Goal: Task Accomplishment & Management: Complete application form

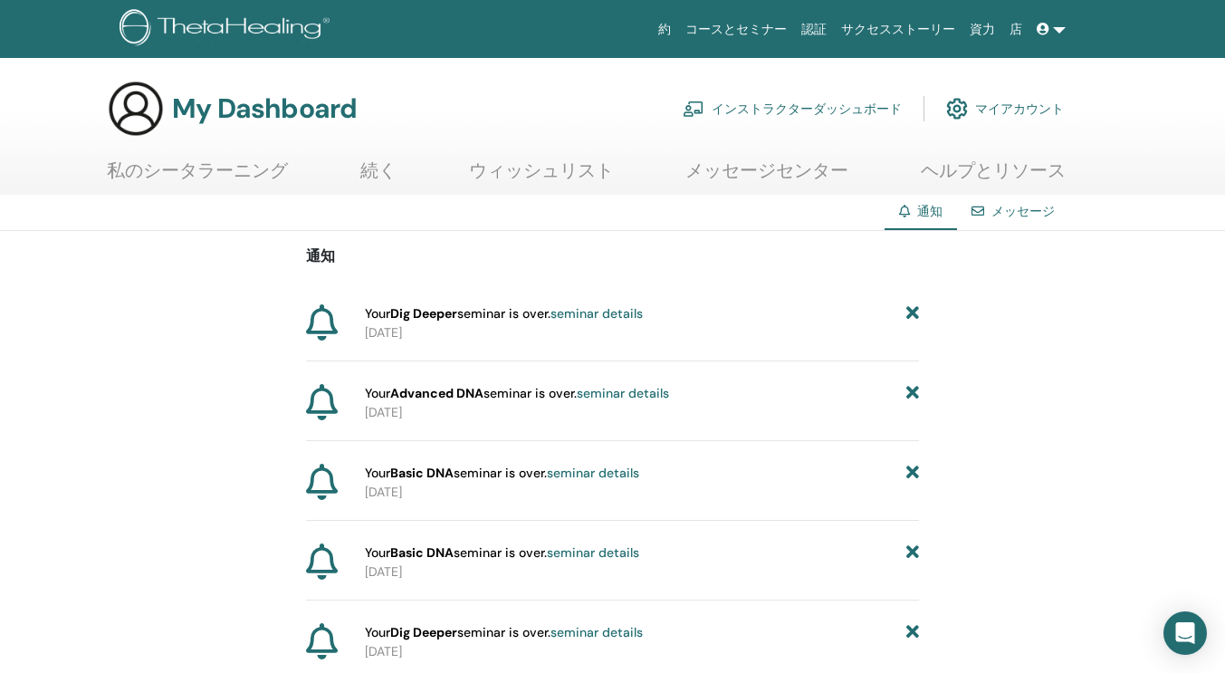
click at [607, 318] on link "seminar details" at bounding box center [596, 313] width 92 height 16
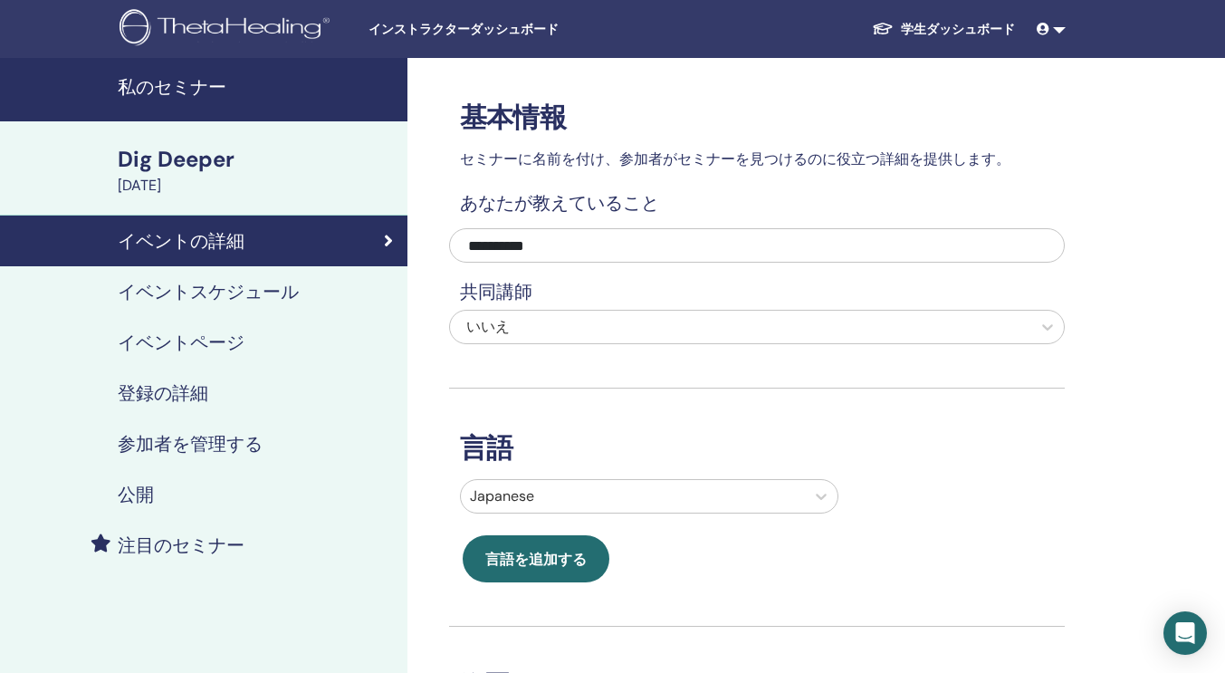
click at [179, 291] on h4 "イベントスケジュール" at bounding box center [208, 292] width 181 height 22
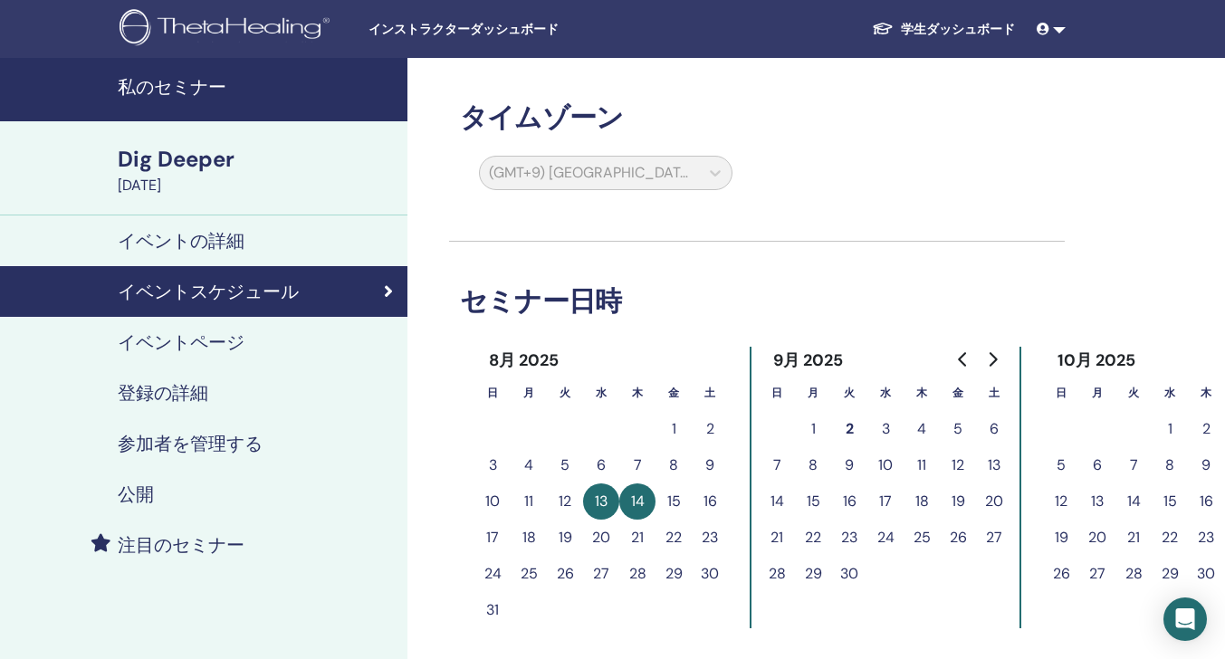
click at [209, 436] on h4 "参加者を管理する" at bounding box center [190, 444] width 145 height 22
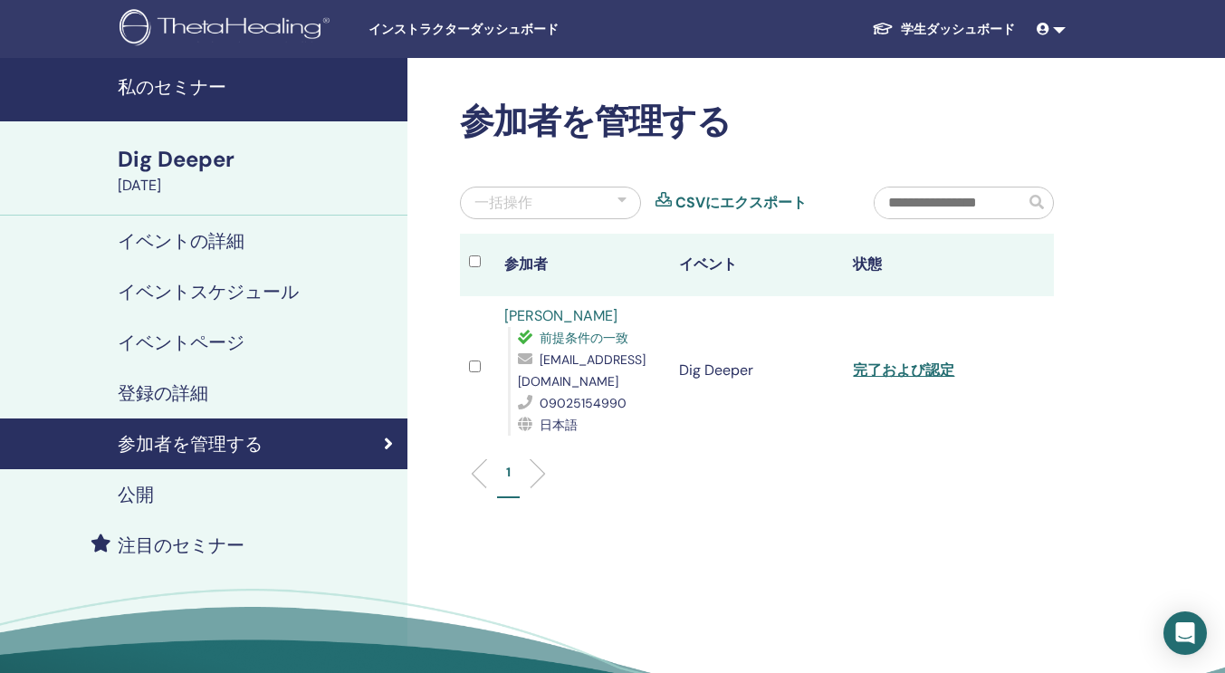
click at [750, 207] on link "CSVにエクスポート" at bounding box center [740, 203] width 131 height 22
click at [560, 388] on span "sakura.0.4.19.taroknn@gmail.com" at bounding box center [582, 370] width 128 height 38
drag, startPoint x: 6, startPoint y: 1, endPoint x: 467, endPoint y: 31, distance: 461.7
click at [467, 31] on span "インストラクターダッシュボード" at bounding box center [504, 29] width 272 height 19
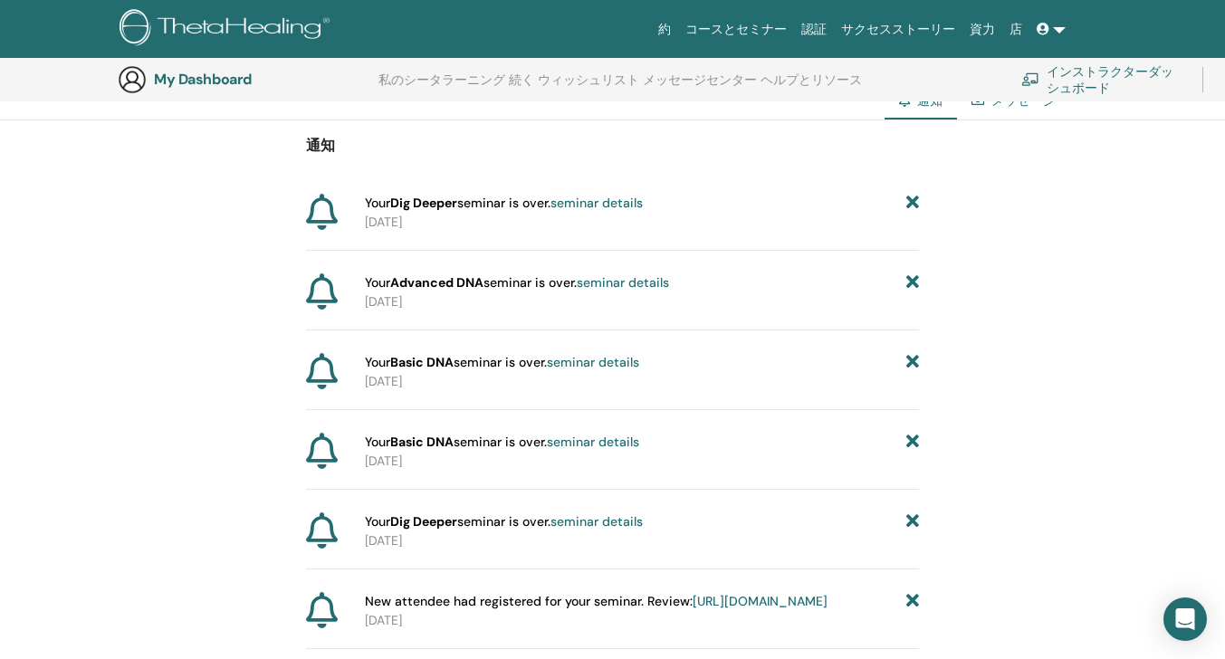
scroll to position [134, 0]
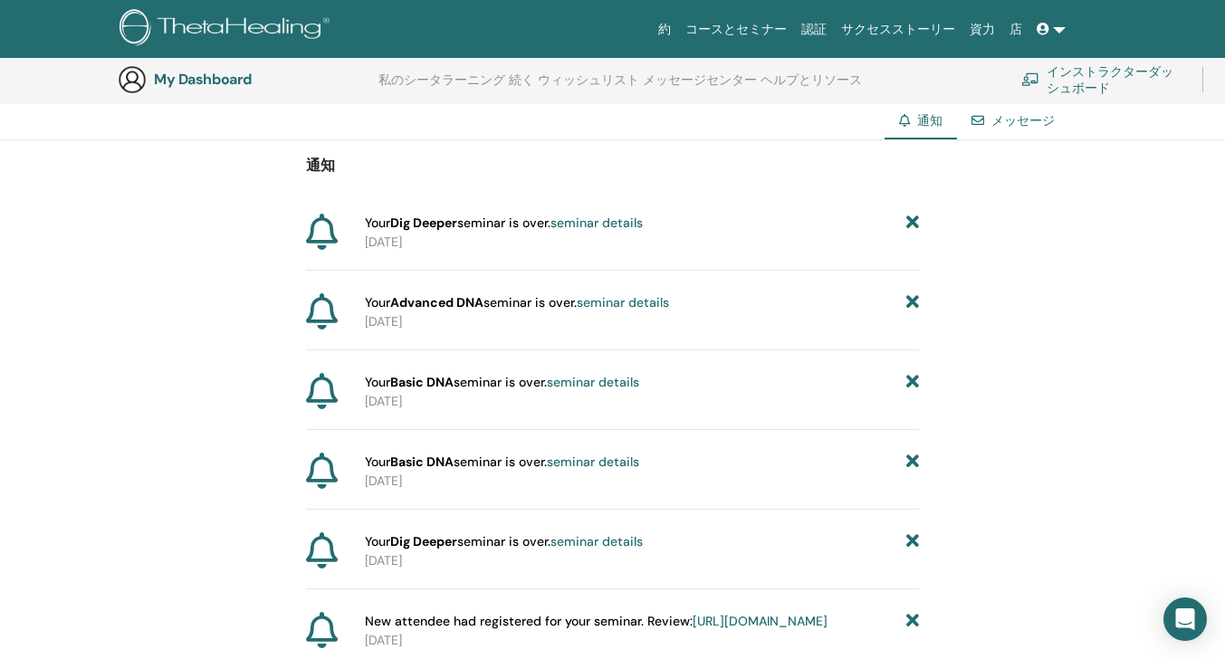
click at [774, 27] on link "コースとセミナー" at bounding box center [736, 29] width 116 height 33
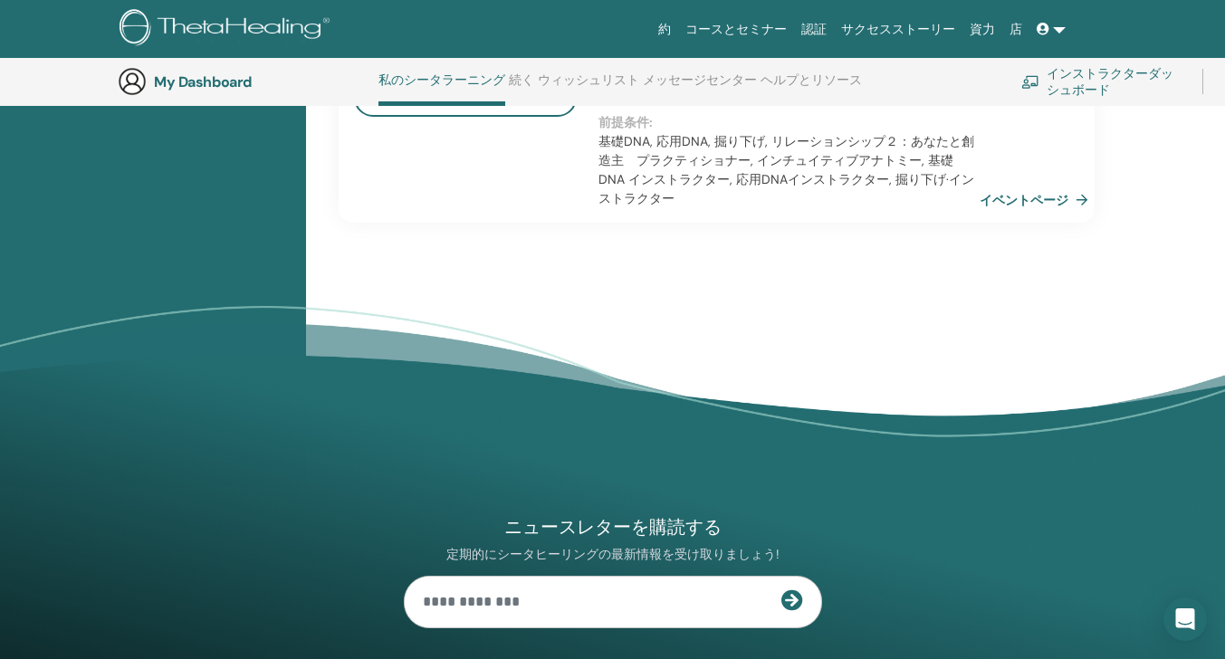
scroll to position [1999, 0]
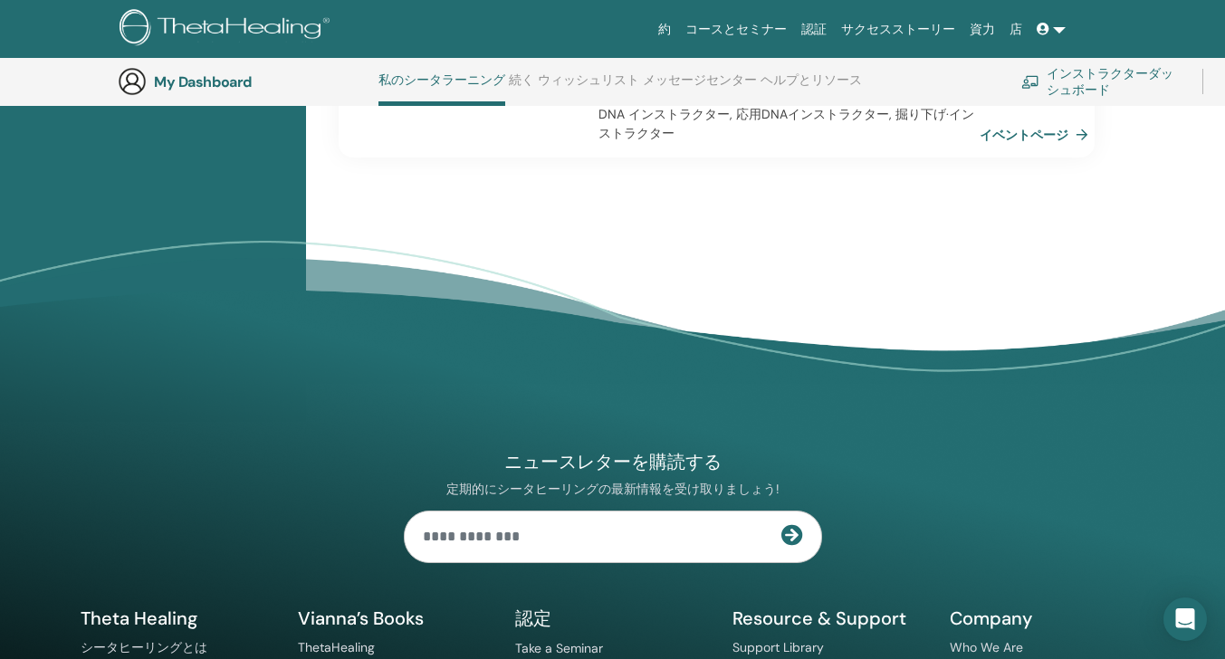
click at [1102, 91] on link "インストラクターダッシュボード" at bounding box center [1100, 82] width 159 height 40
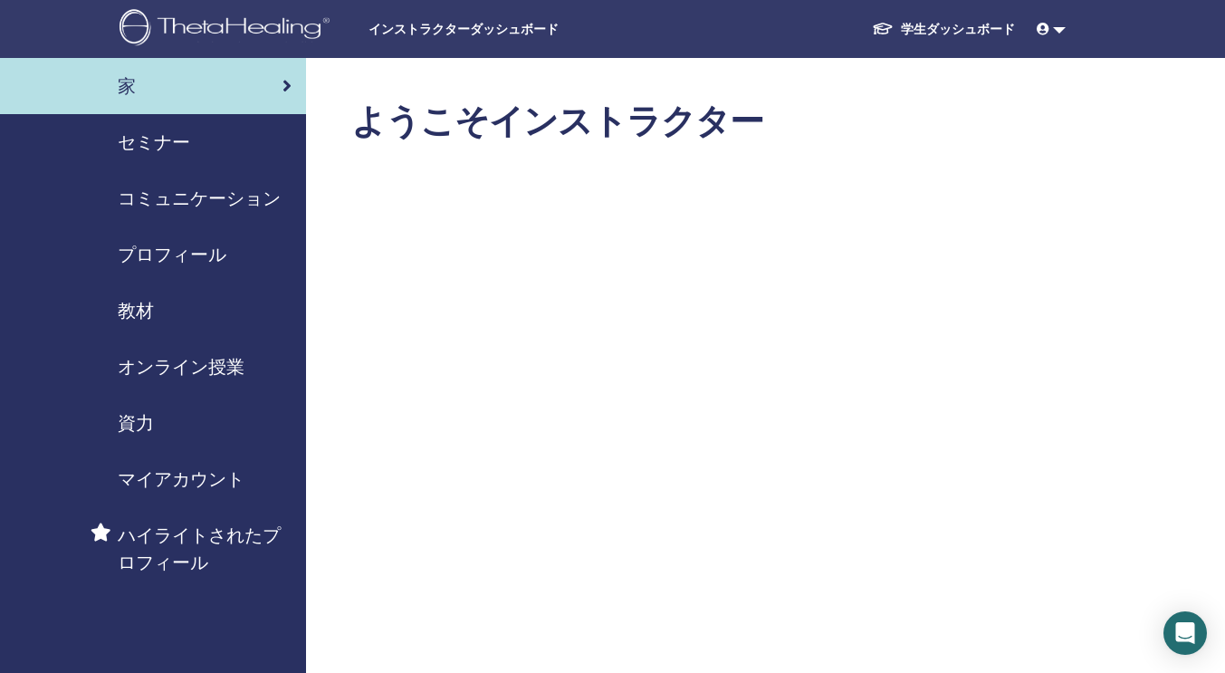
click at [130, 149] on span "セミナー" at bounding box center [154, 142] width 72 height 27
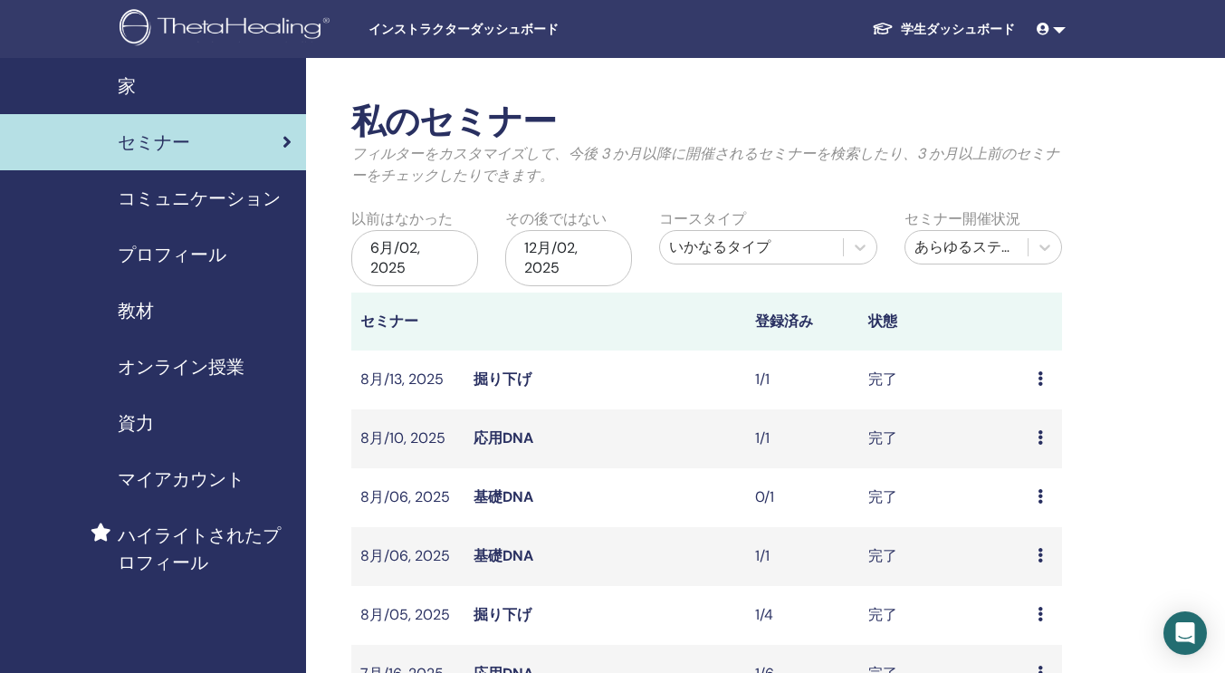
drag, startPoint x: 1040, startPoint y: 375, endPoint x: 492, endPoint y: 380, distance: 548.6
click at [478, 37] on span "インストラクターダッシュボード" at bounding box center [504, 29] width 272 height 19
click at [130, 88] on span "家" at bounding box center [127, 85] width 18 height 27
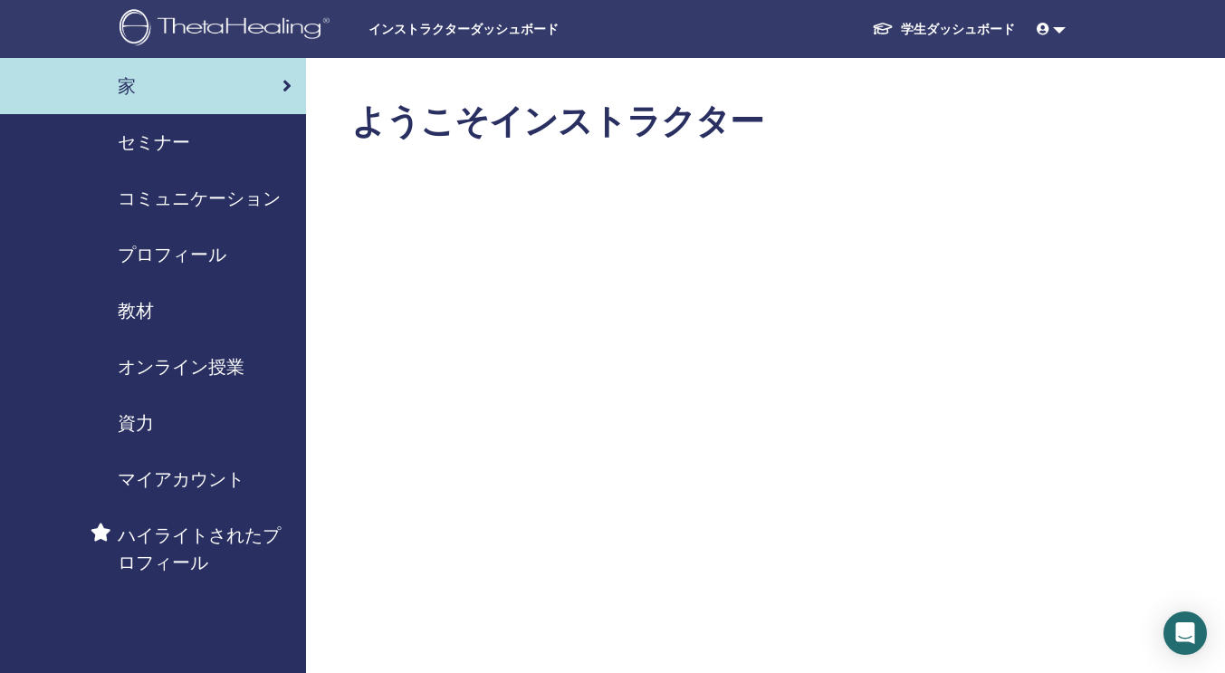
click at [177, 548] on span "ハイライトされたプロフィール" at bounding box center [205, 548] width 174 height 54
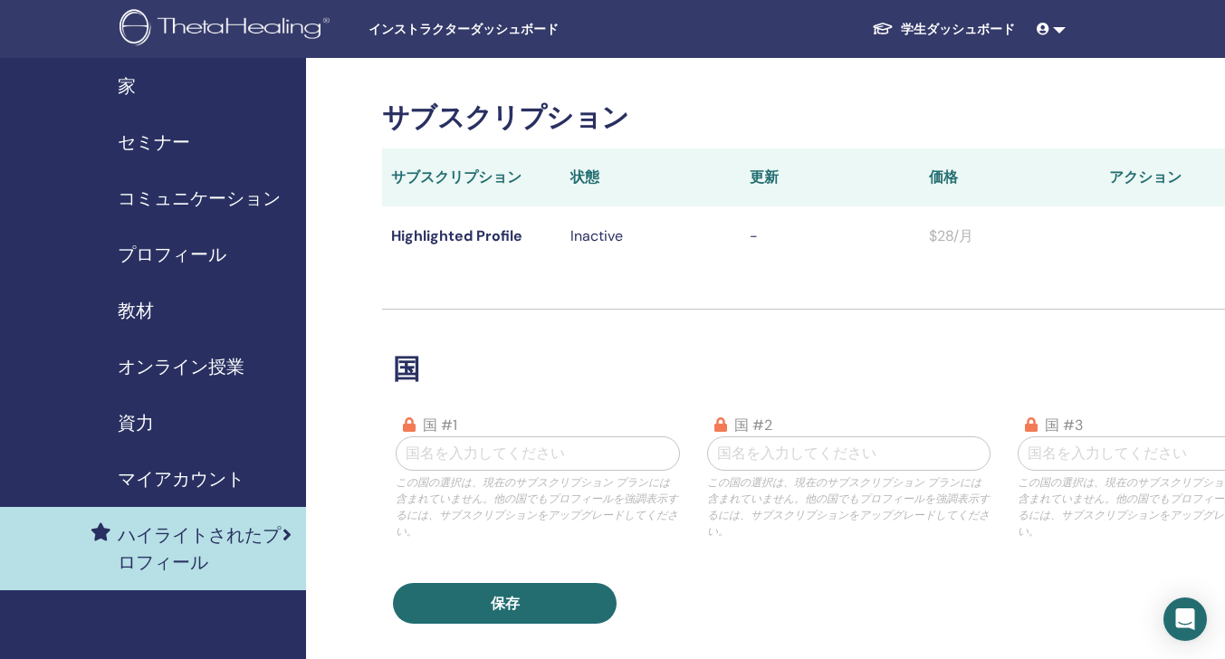
click at [173, 148] on span "セミナー" at bounding box center [154, 142] width 72 height 27
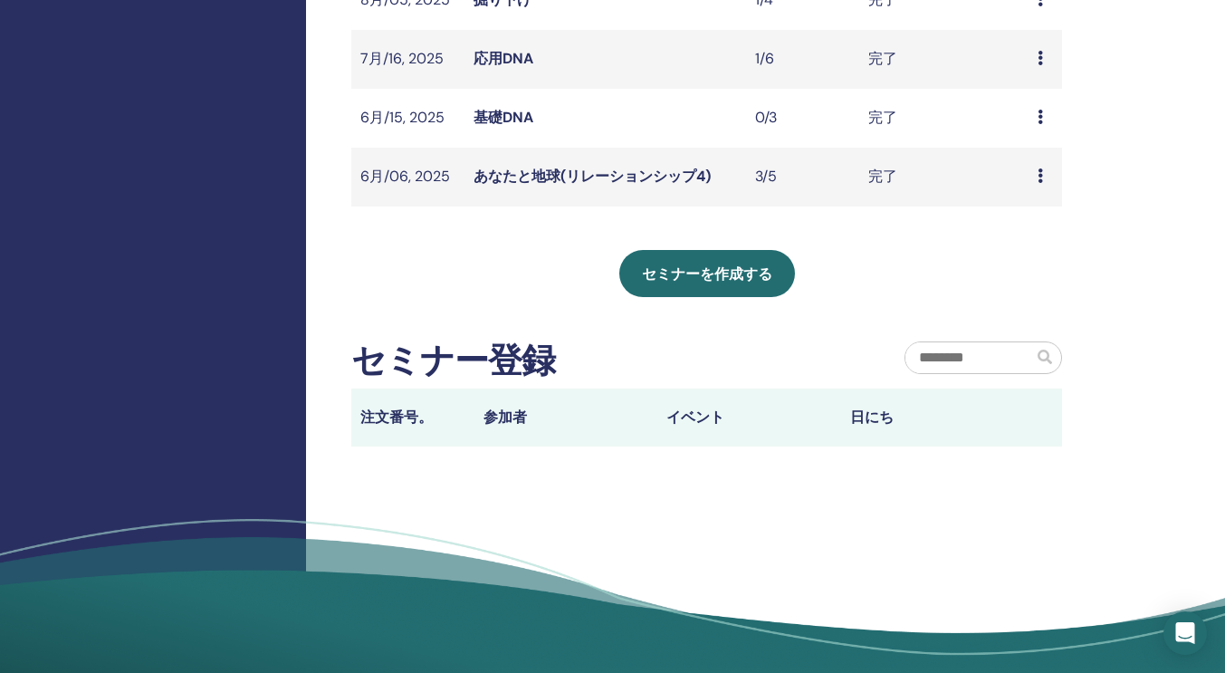
scroll to position [641, 0]
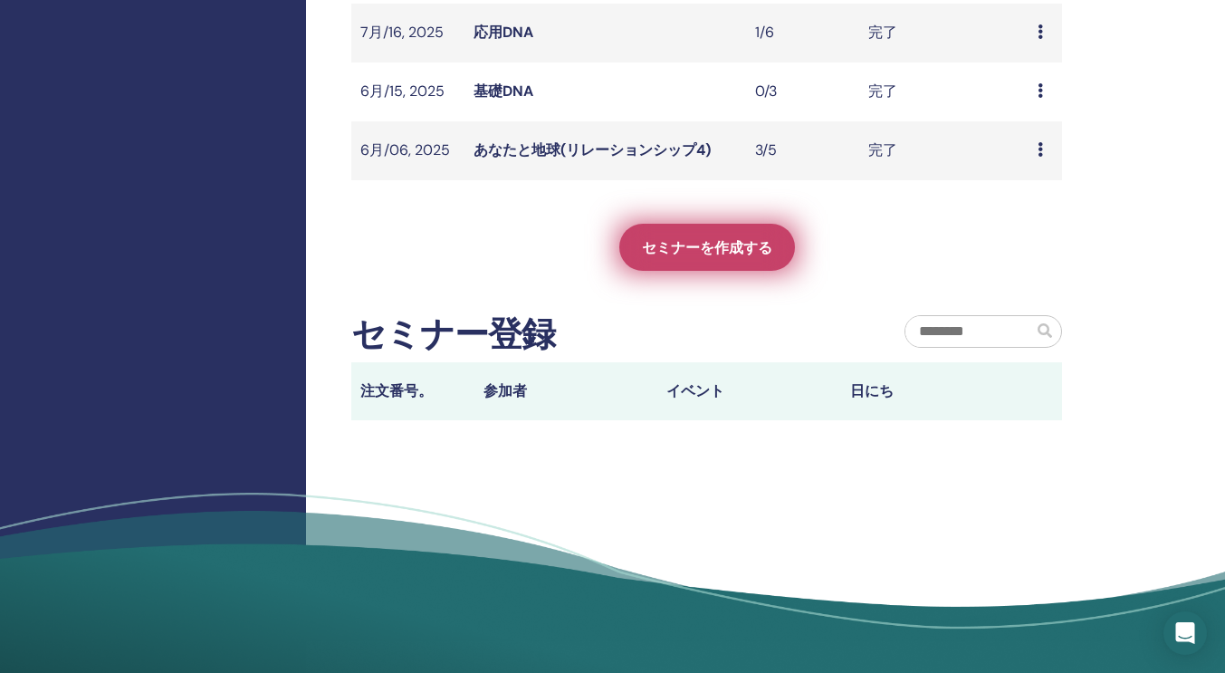
click at [702, 238] on span "セミナーを作成する" at bounding box center [707, 247] width 130 height 19
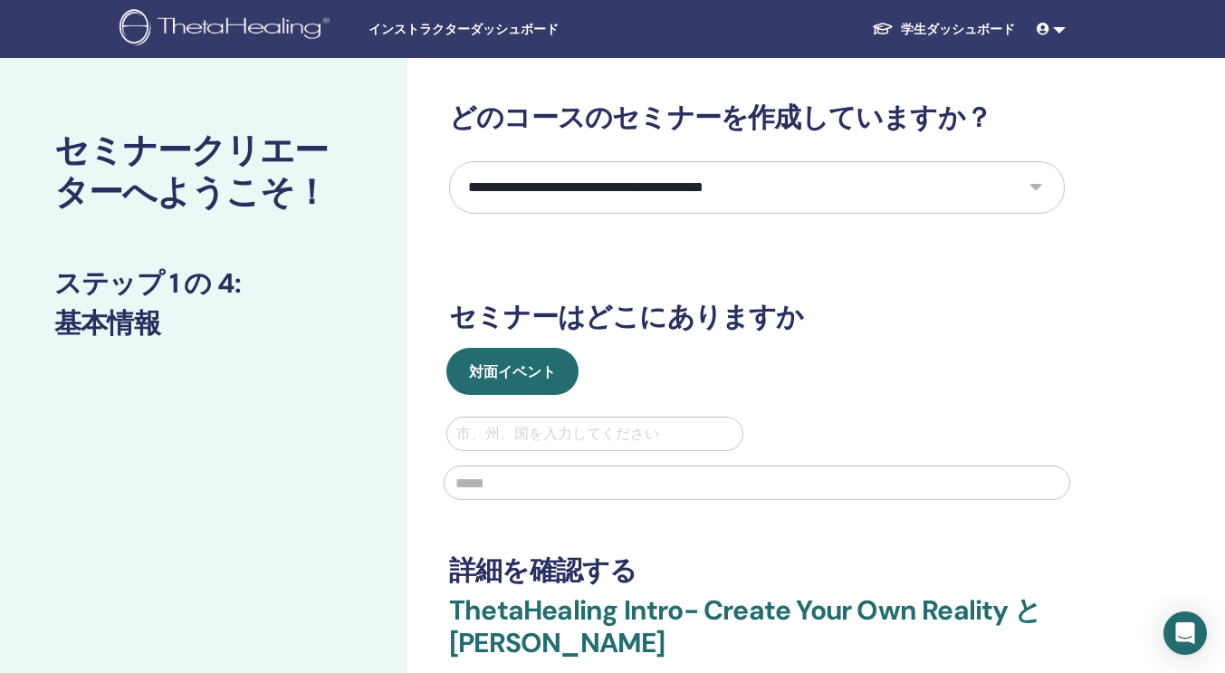
click at [1036, 181] on select "**********" at bounding box center [757, 187] width 616 height 53
select select "****"
click at [449, 161] on select "**********" at bounding box center [757, 187] width 616 height 53
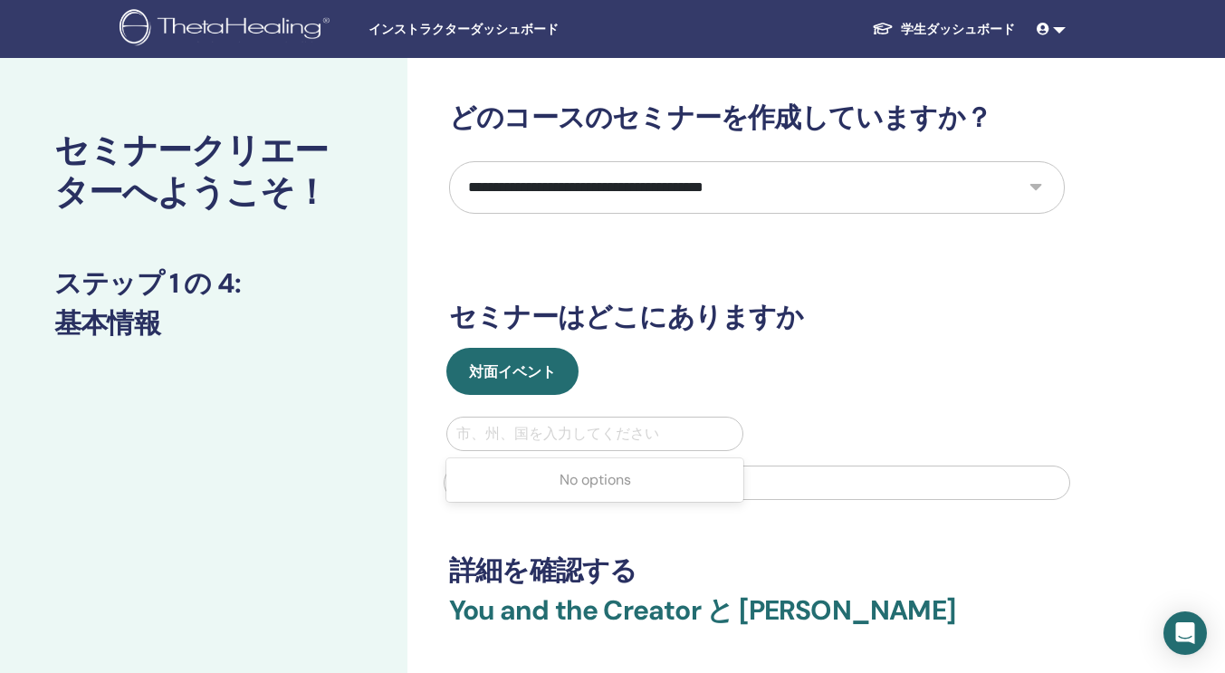
click at [606, 429] on div at bounding box center [594, 433] width 277 height 25
type input "**"
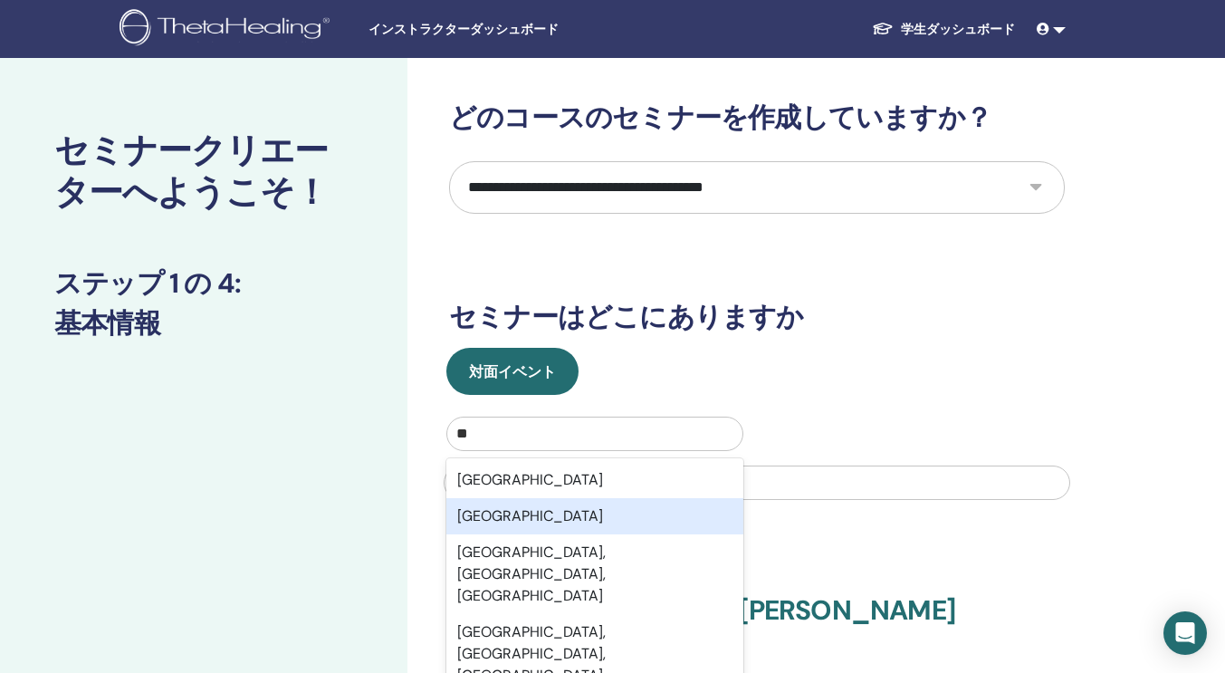
click at [529, 506] on div "[GEOGRAPHIC_DATA]" at bounding box center [594, 516] width 297 height 36
